Goal: Information Seeking & Learning: Find contact information

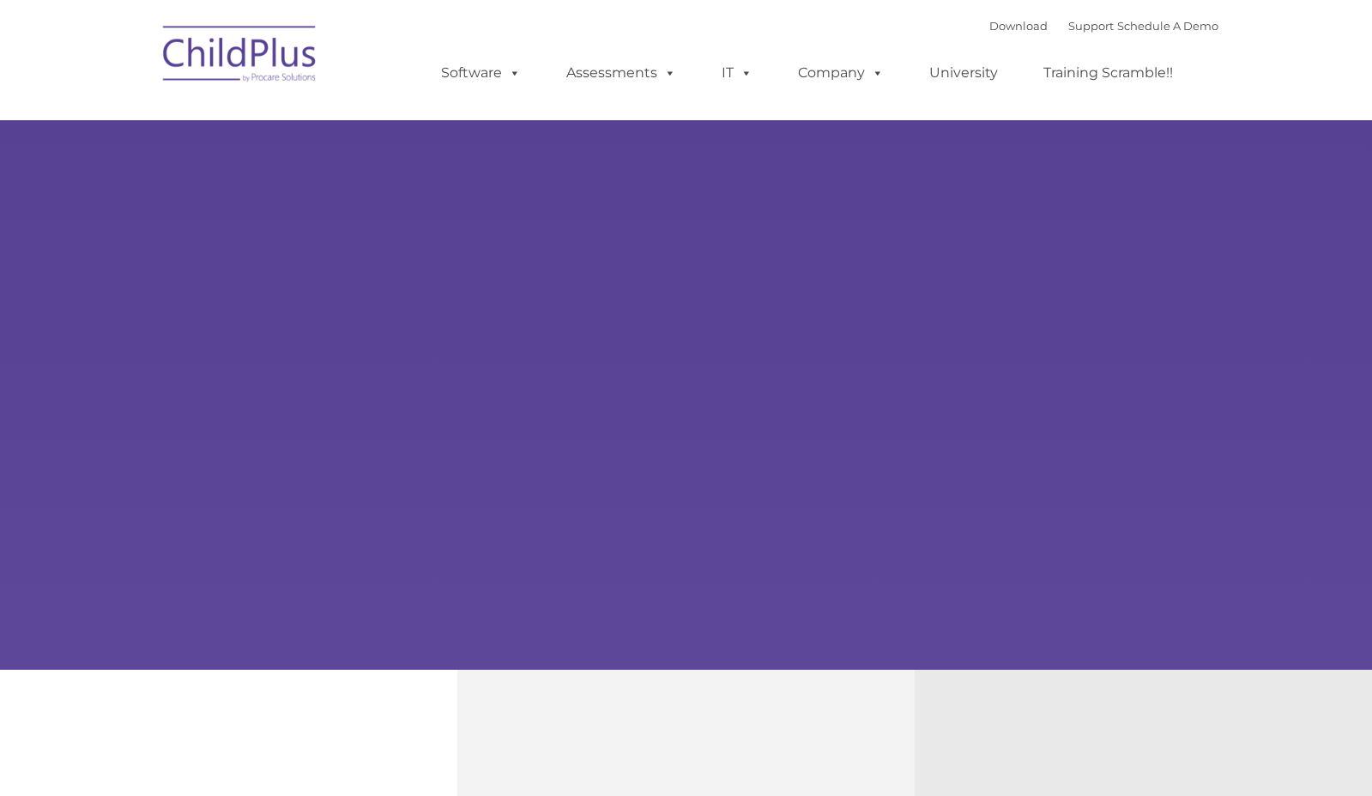
type input ""
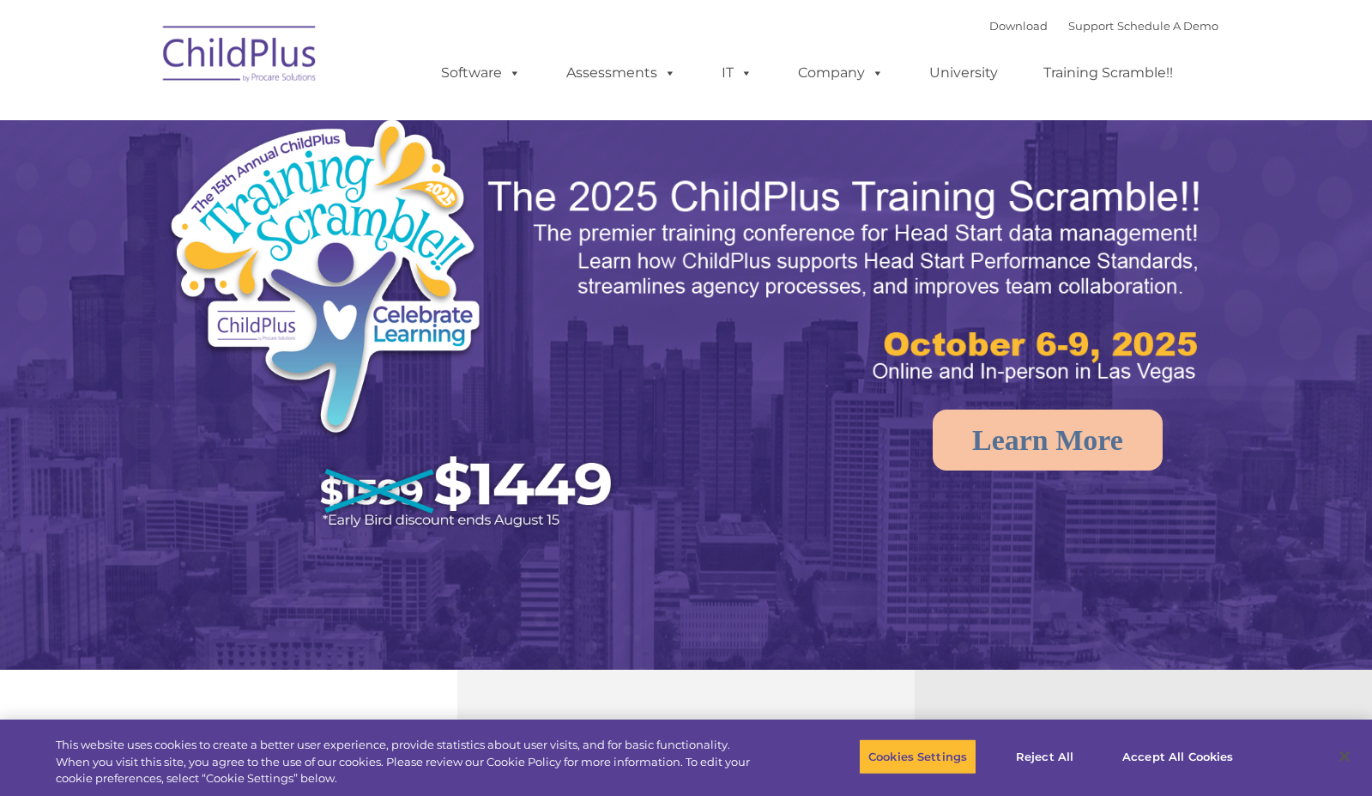
select select "MEDIUM"
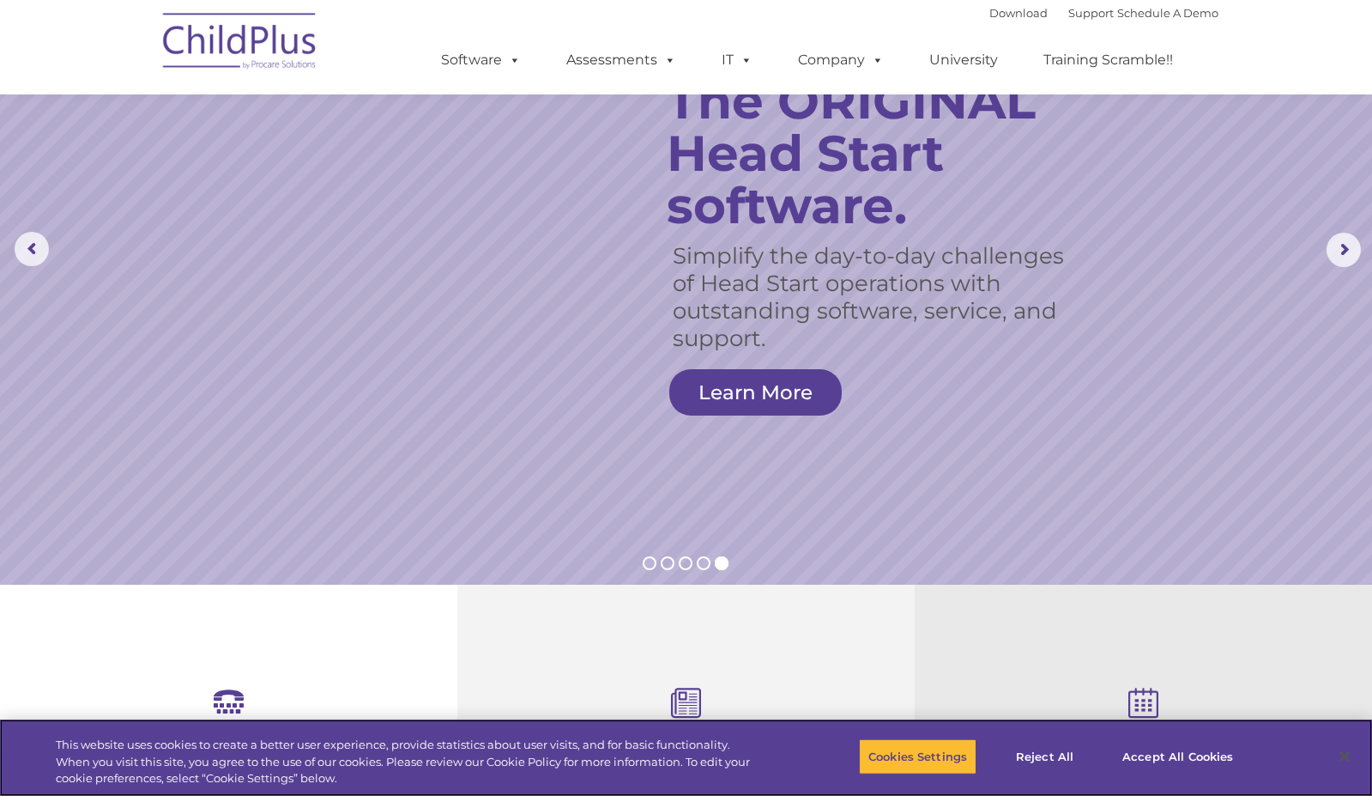
scroll to position [86, 0]
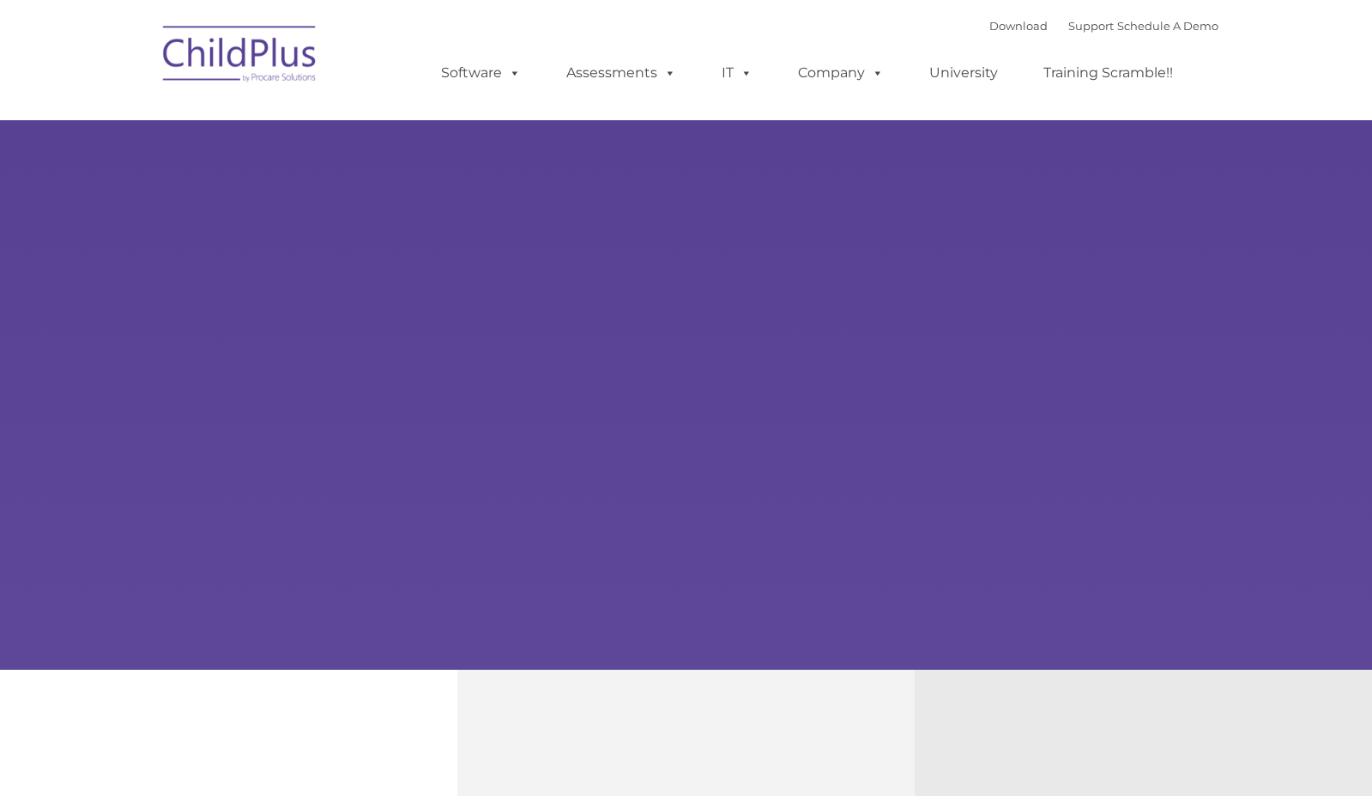
type input ""
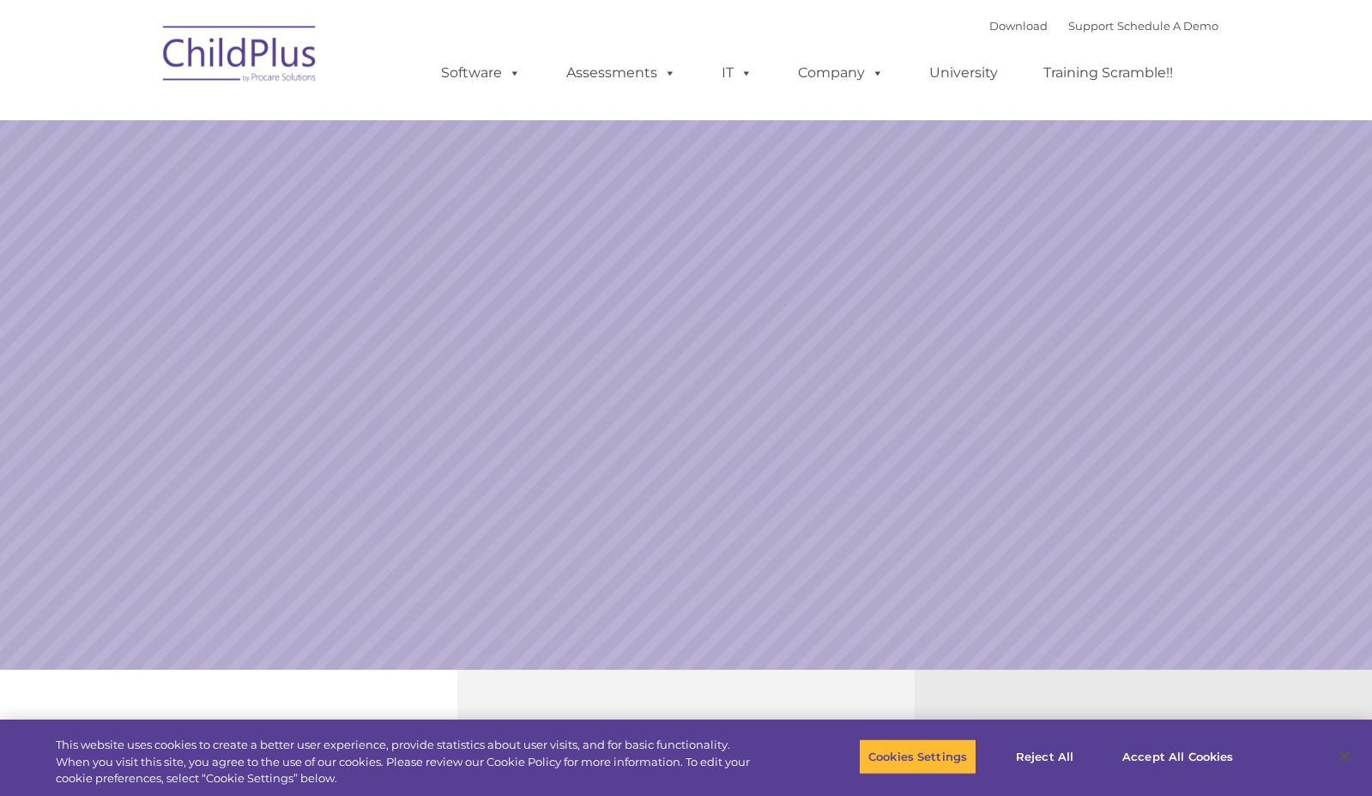
select select "MEDIUM"
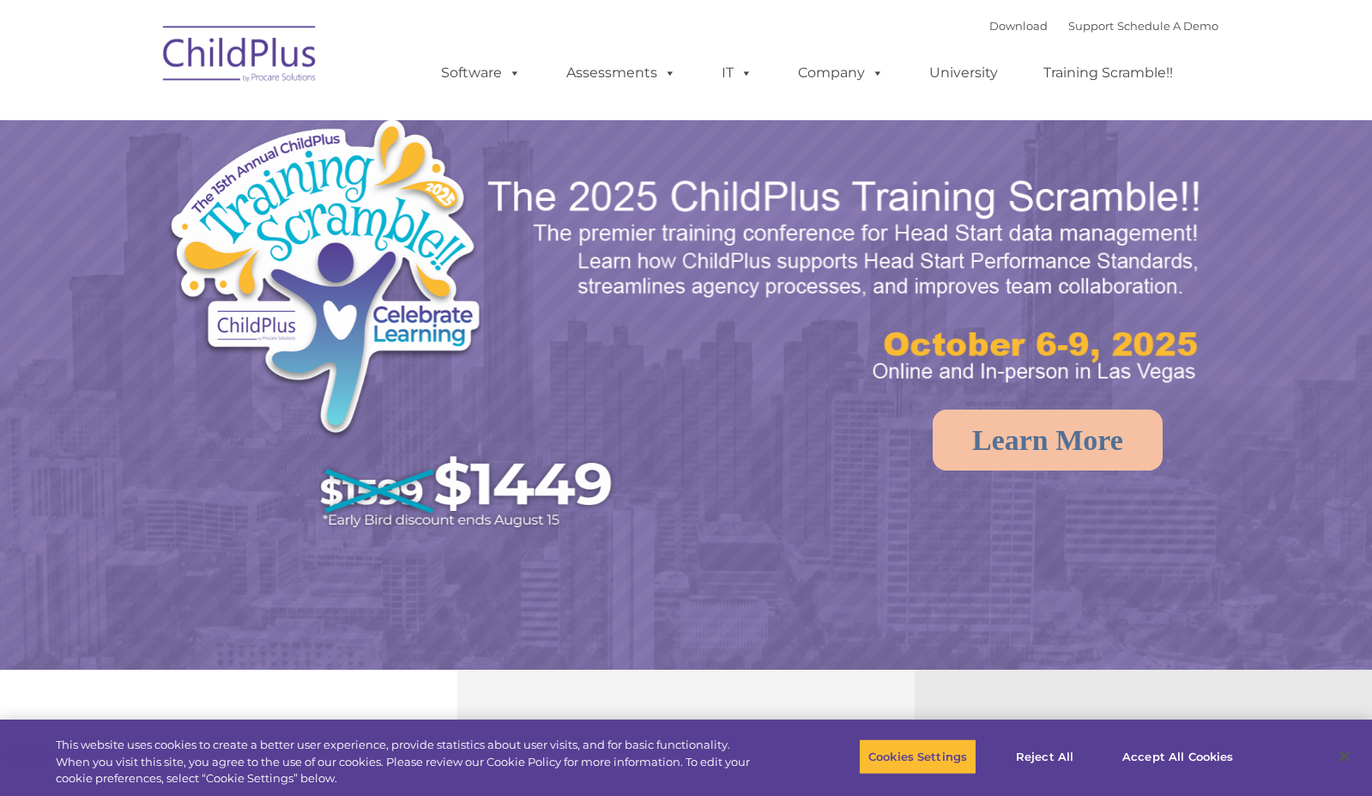
select select "MEDIUM"
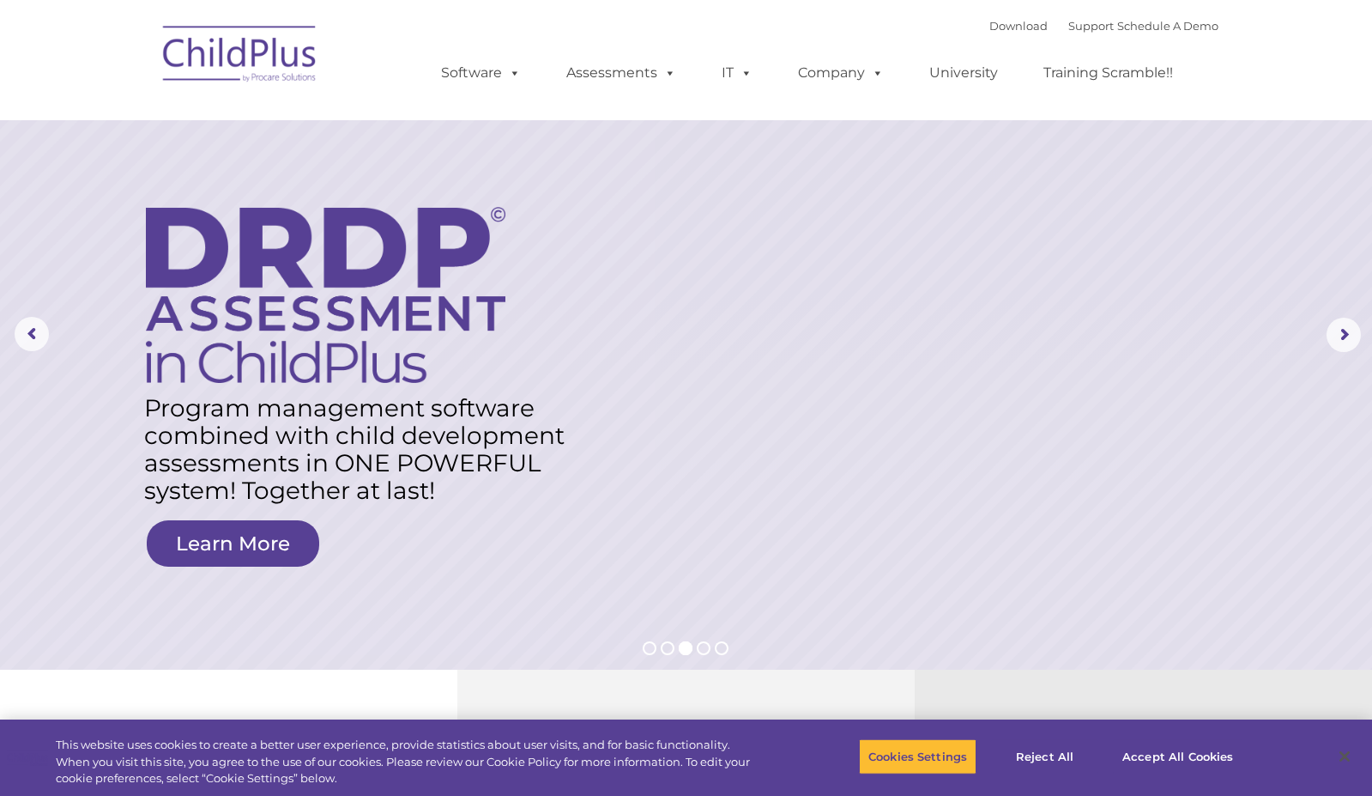
click at [990, 33] on div "Download Support | Schedule A Demo " at bounding box center [1104, 26] width 229 height 26
click at [990, 24] on link "Download" at bounding box center [1019, 26] width 58 height 14
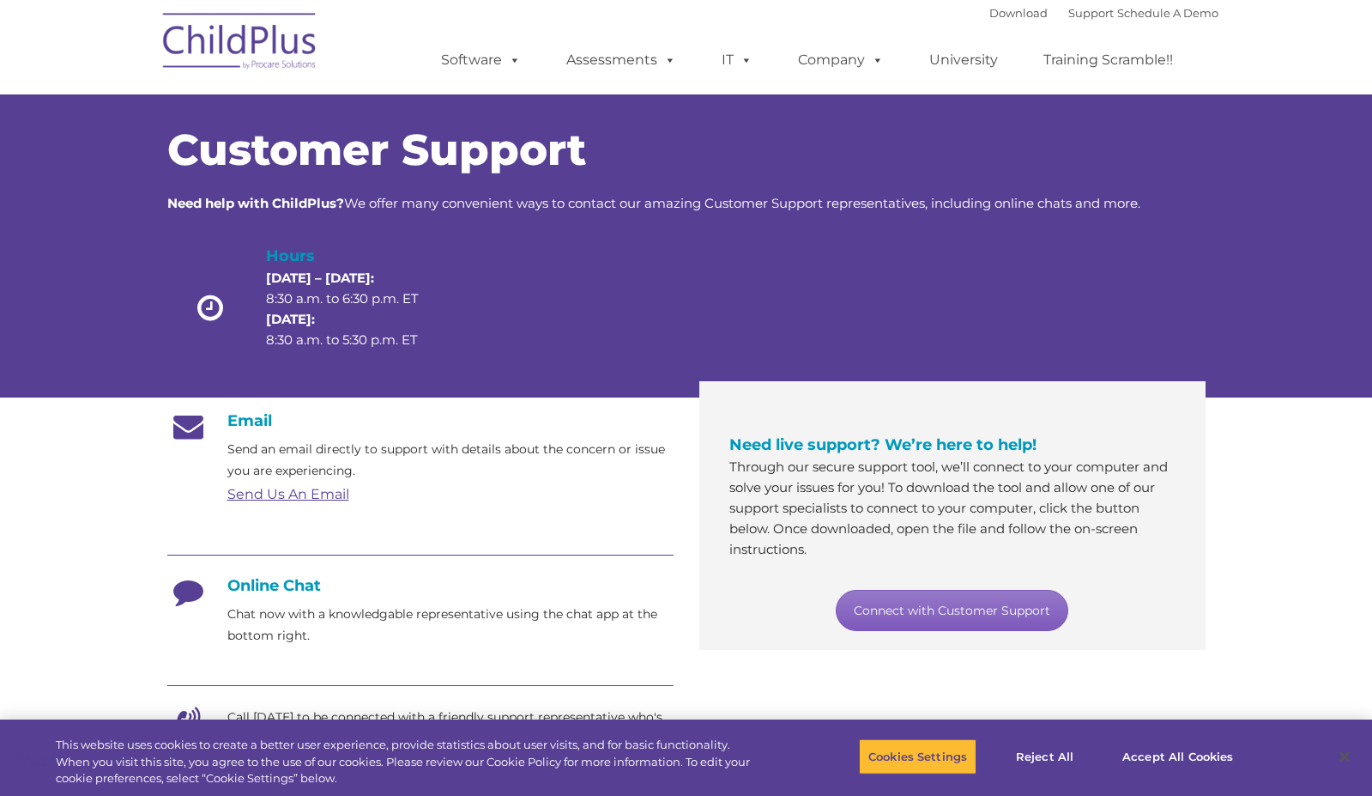
click at [970, 611] on link "Connect with Customer Support" at bounding box center [952, 610] width 233 height 41
click at [191, 591] on icon at bounding box center [188, 597] width 43 height 43
click at [984, 617] on link "Connect with Customer Support" at bounding box center [952, 610] width 233 height 41
